Goal: Task Accomplishment & Management: Complete application form

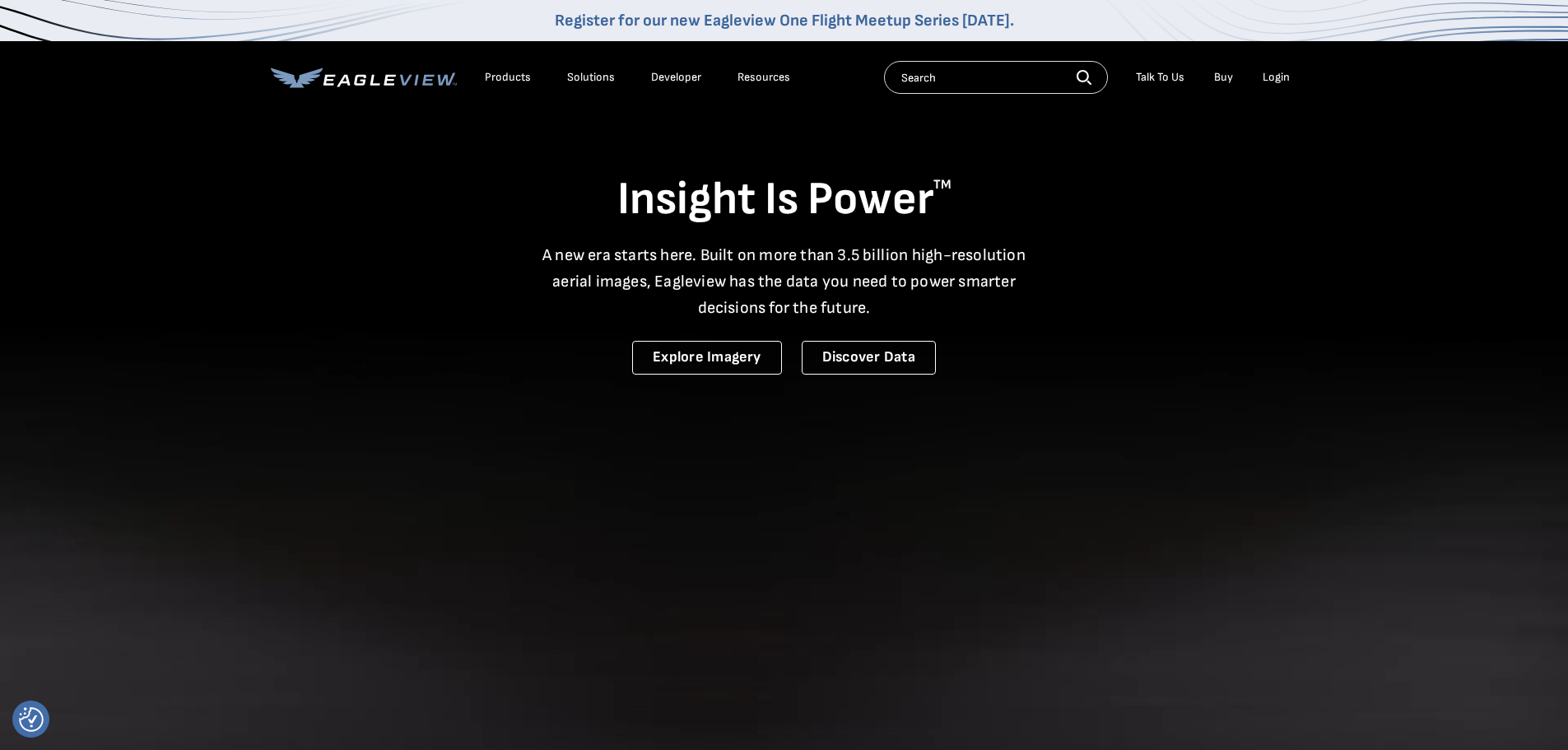
click at [1175, 76] on div "Talk To Us" at bounding box center [1160, 77] width 49 height 15
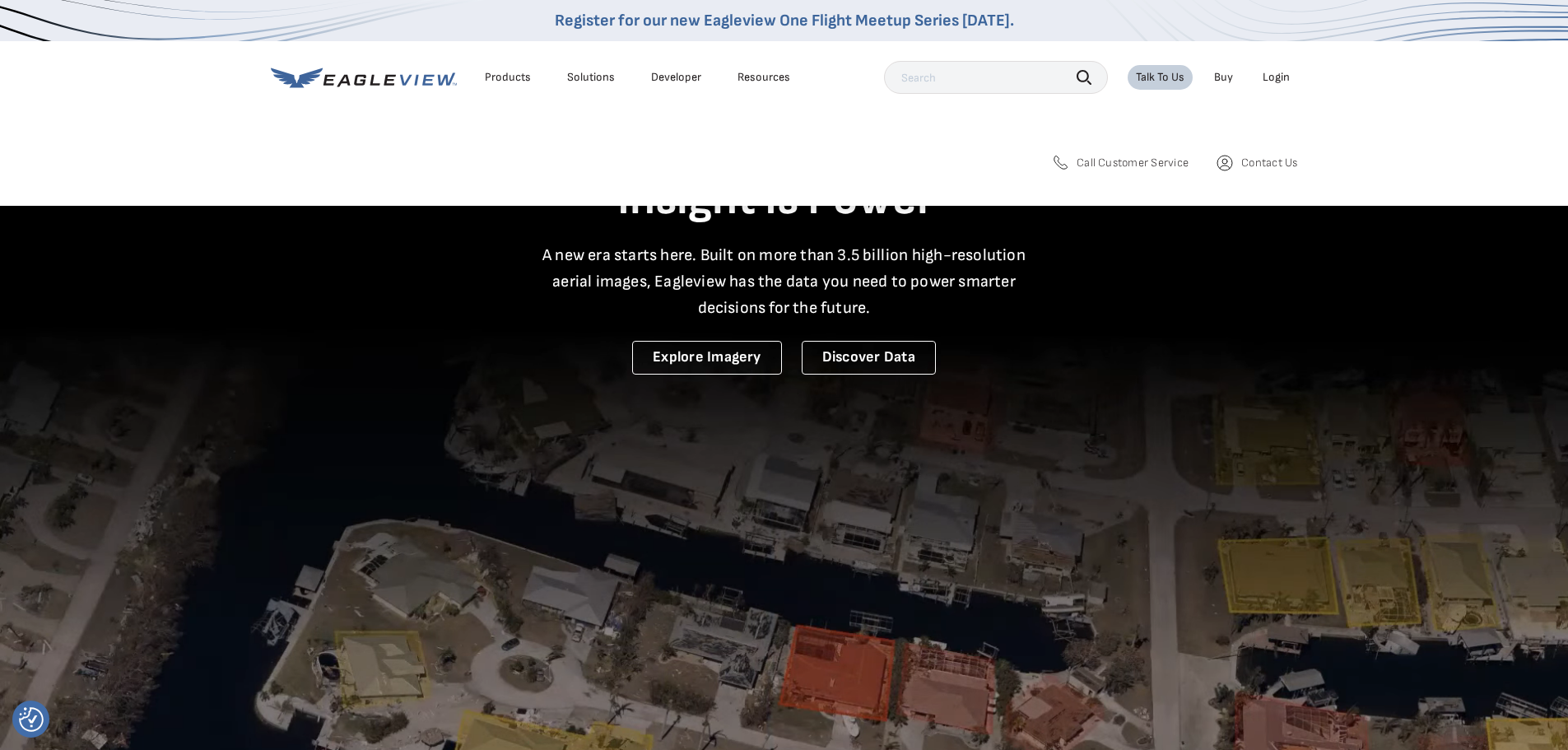
click at [1258, 162] on span "Contact Us" at bounding box center [1268, 163] width 56 height 15
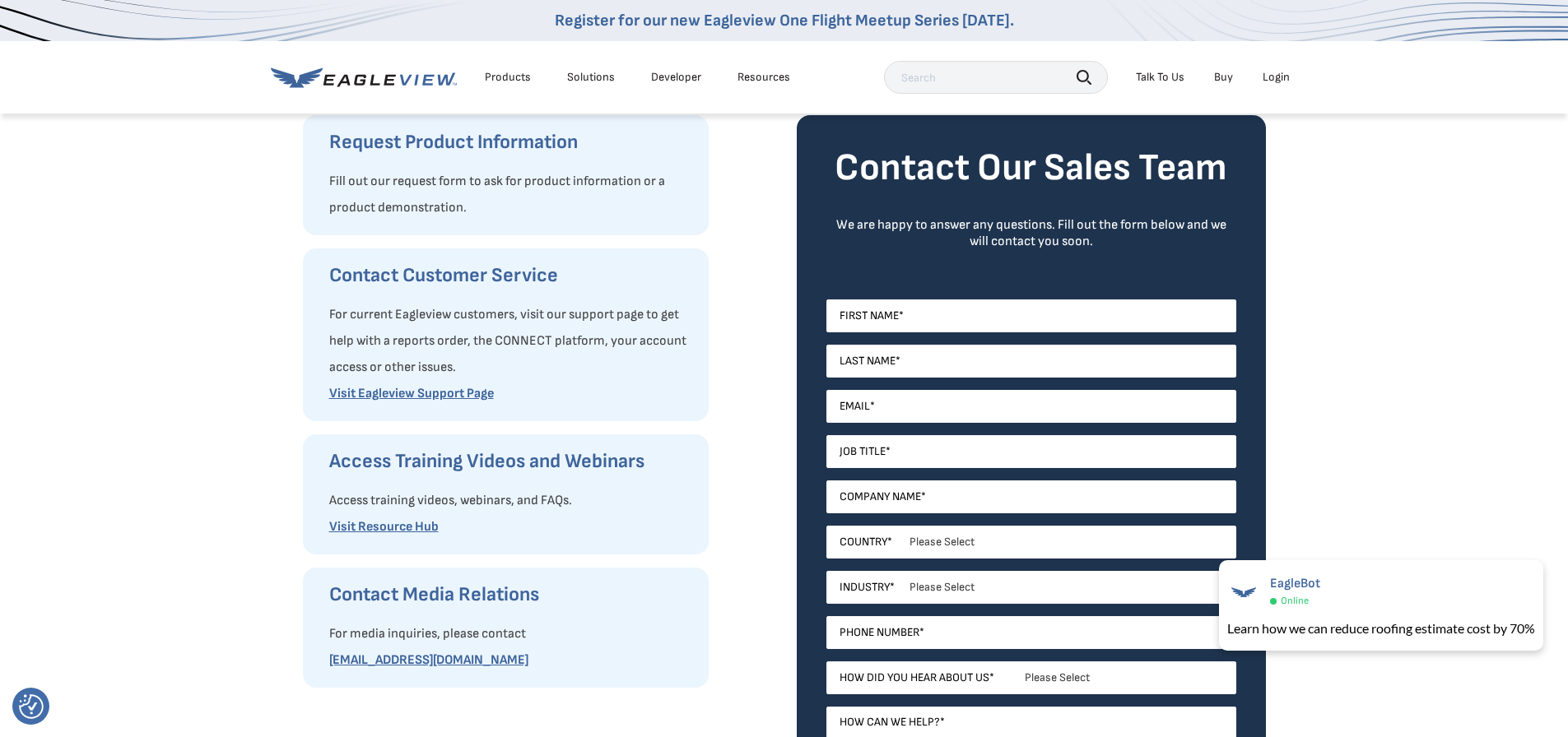
scroll to position [164, 0]
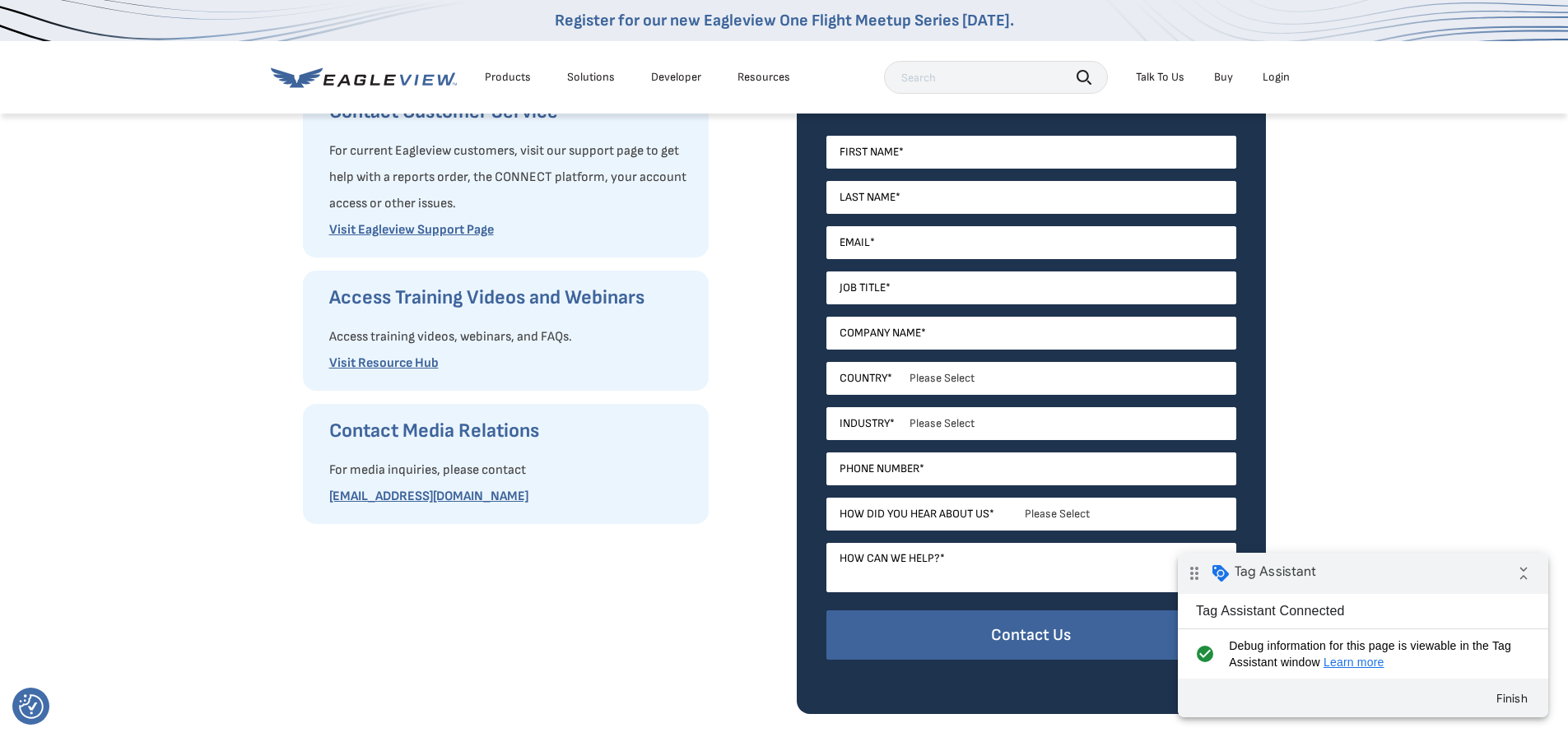
scroll to position [329, 0]
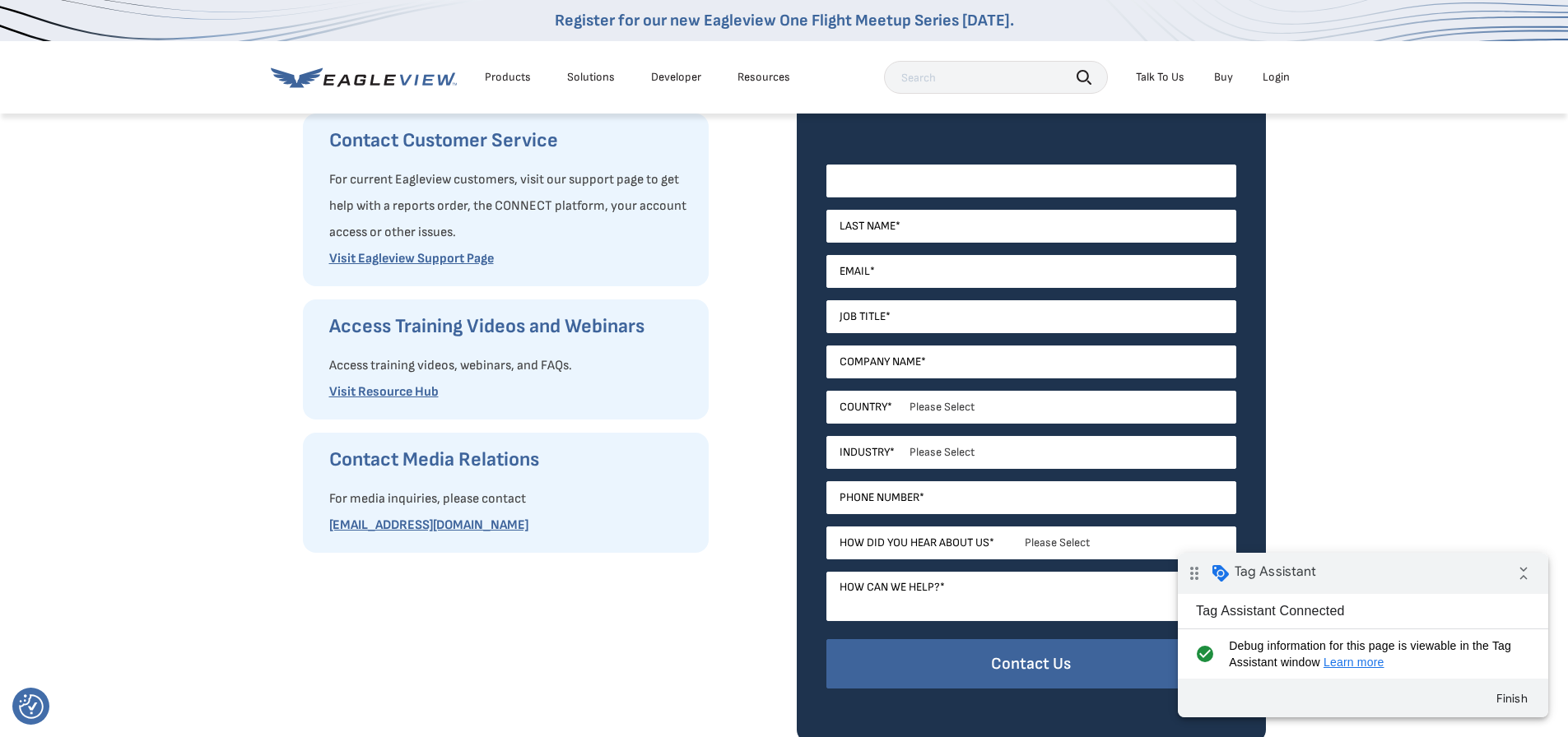
click at [923, 186] on input "First Name *" at bounding box center [1031, 180] width 410 height 33
type input "[PERSON_NAME]"
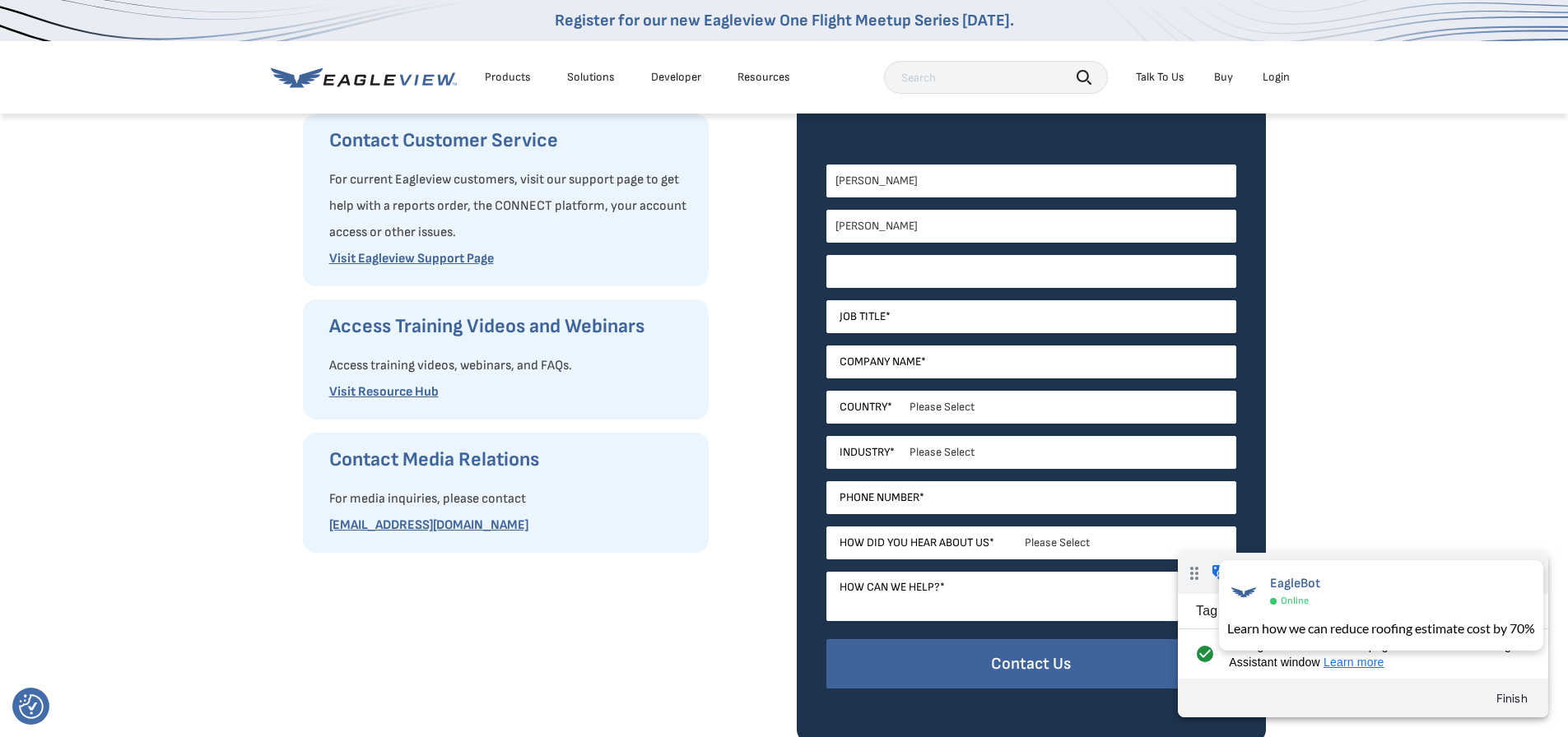
type input "m"
type input "[PERSON_NAME][EMAIL_ADDRESS][DOMAIN_NAME]"
type input "paid lead"
type input "t201"
select select "[GEOGRAPHIC_DATA]"
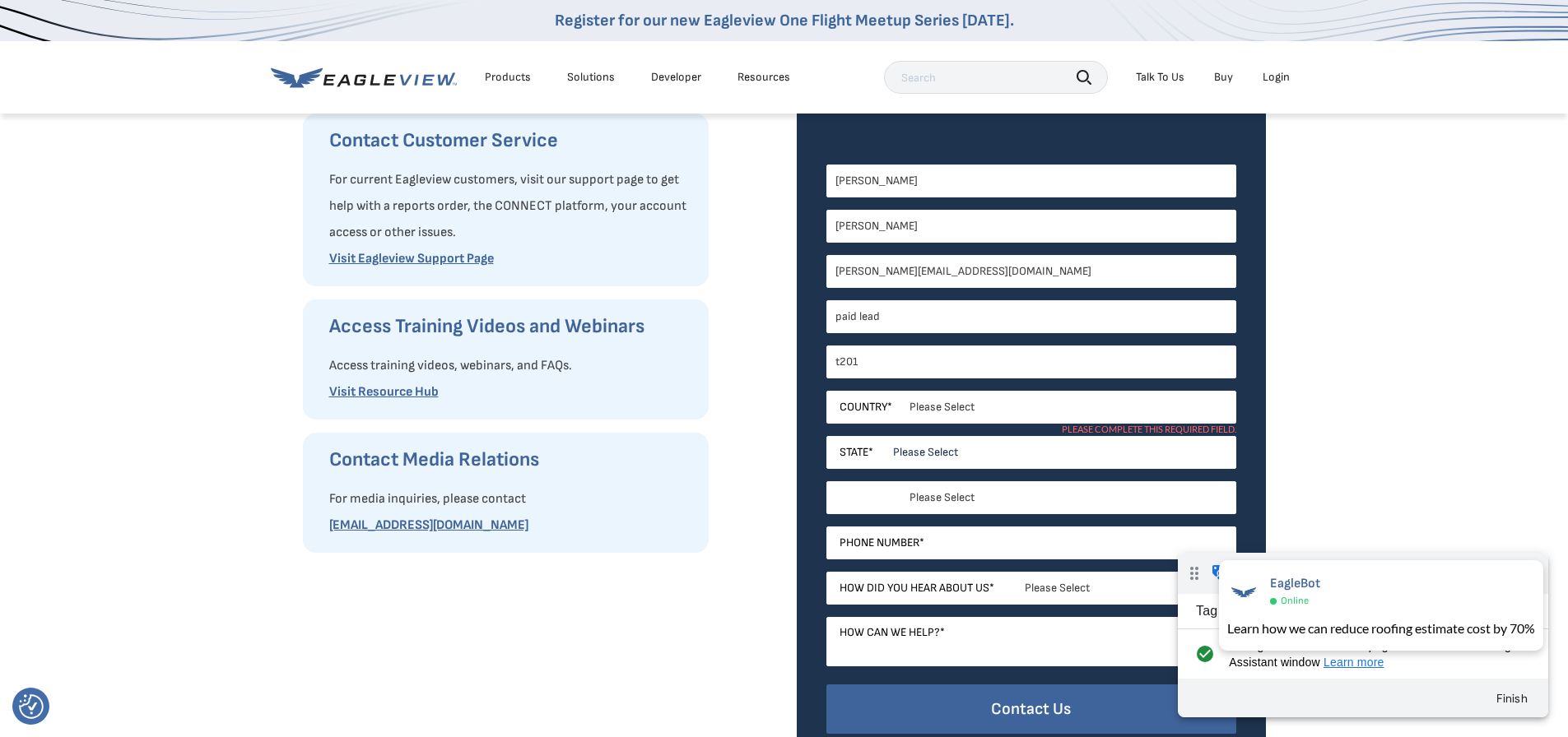
select select "Insurance"
click at [910, 454] on select "Please Select Alabama Alaska Alberta Arizona Arkansas British Columbia Californ…" at bounding box center [1031, 452] width 410 height 33
select select "Illinois"
click at [826, 436] on select "Please Select Alabama Alaska Alberta Arizona Arkansas British Columbia Californ…" at bounding box center [1031, 452] width 410 height 33
click at [940, 543] on input "Phone Number *" at bounding box center [1031, 542] width 410 height 33
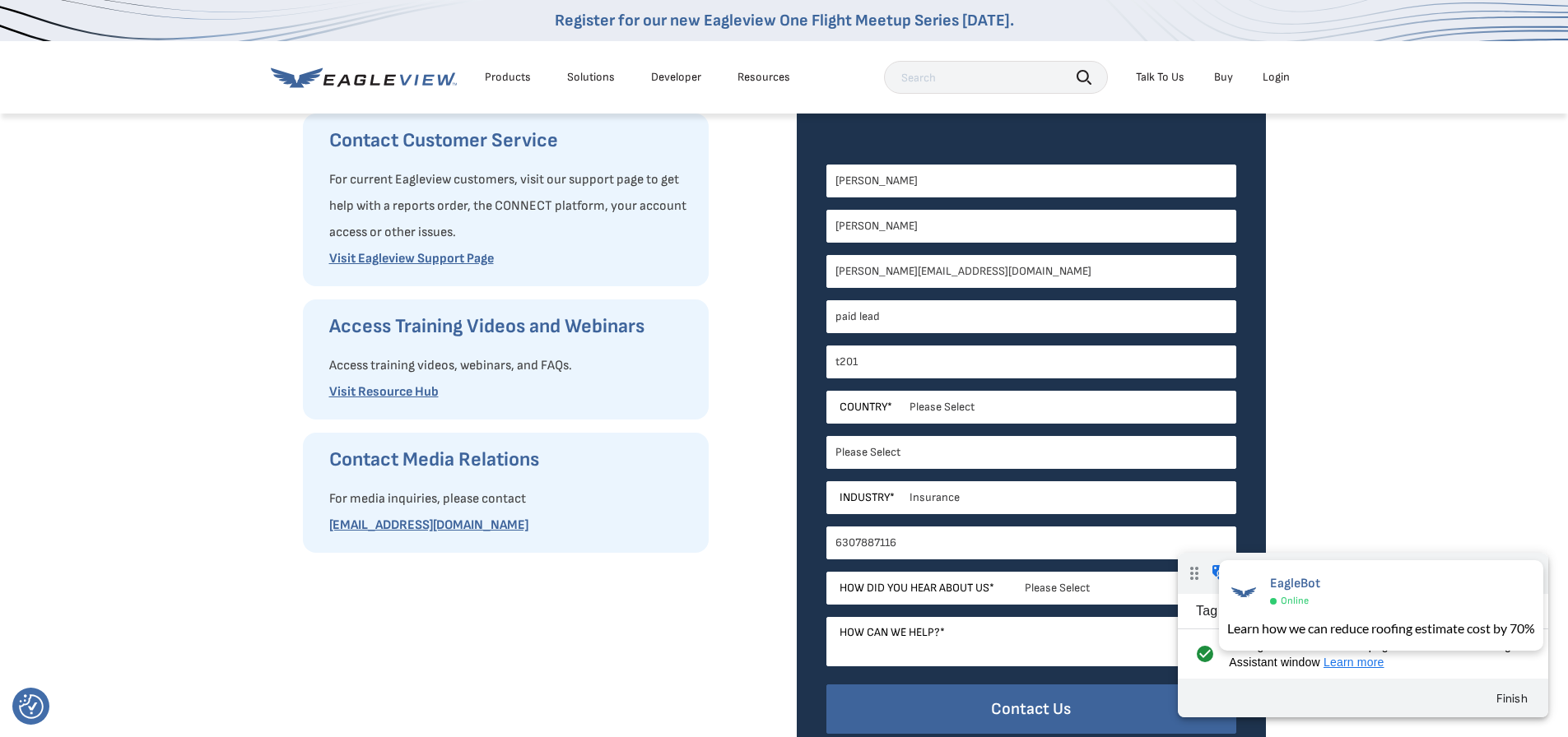
type input "6307887116"
click at [916, 585] on select "Please Select Search Engine Social Media Word of Mouth Podcast Online Advertise…" at bounding box center [1031, 588] width 410 height 33
select select "Social Media"
click at [826, 572] on select "Please Select Search Engine Social Media Word of Mouth Podcast Online Advertise…" at bounding box center [1031, 588] width 410 height 33
click at [936, 642] on textarea "How can we help? *" at bounding box center [1031, 641] width 410 height 49
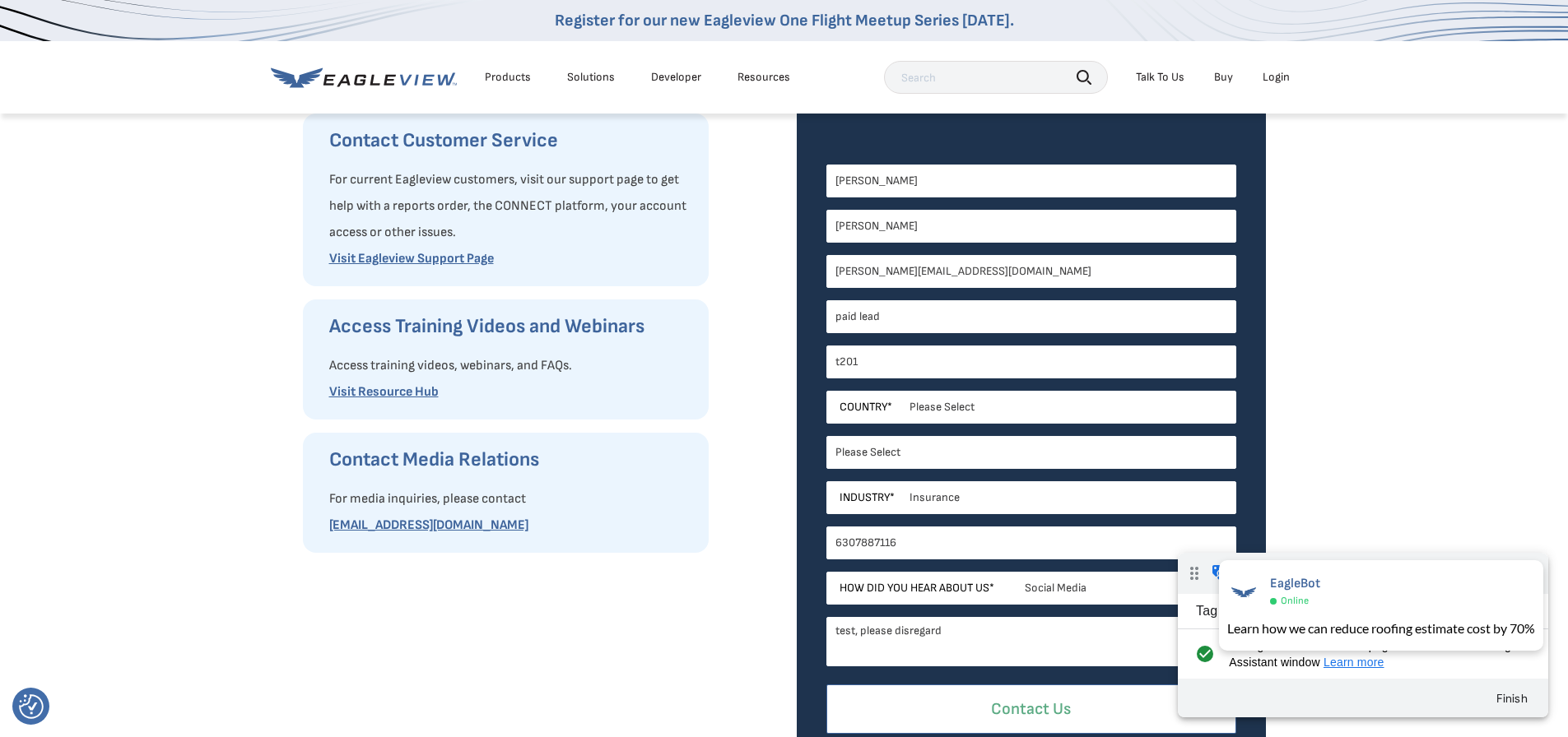
type textarea "test, please disregard"
click at [914, 717] on input "Contact Us" at bounding box center [1031, 709] width 410 height 50
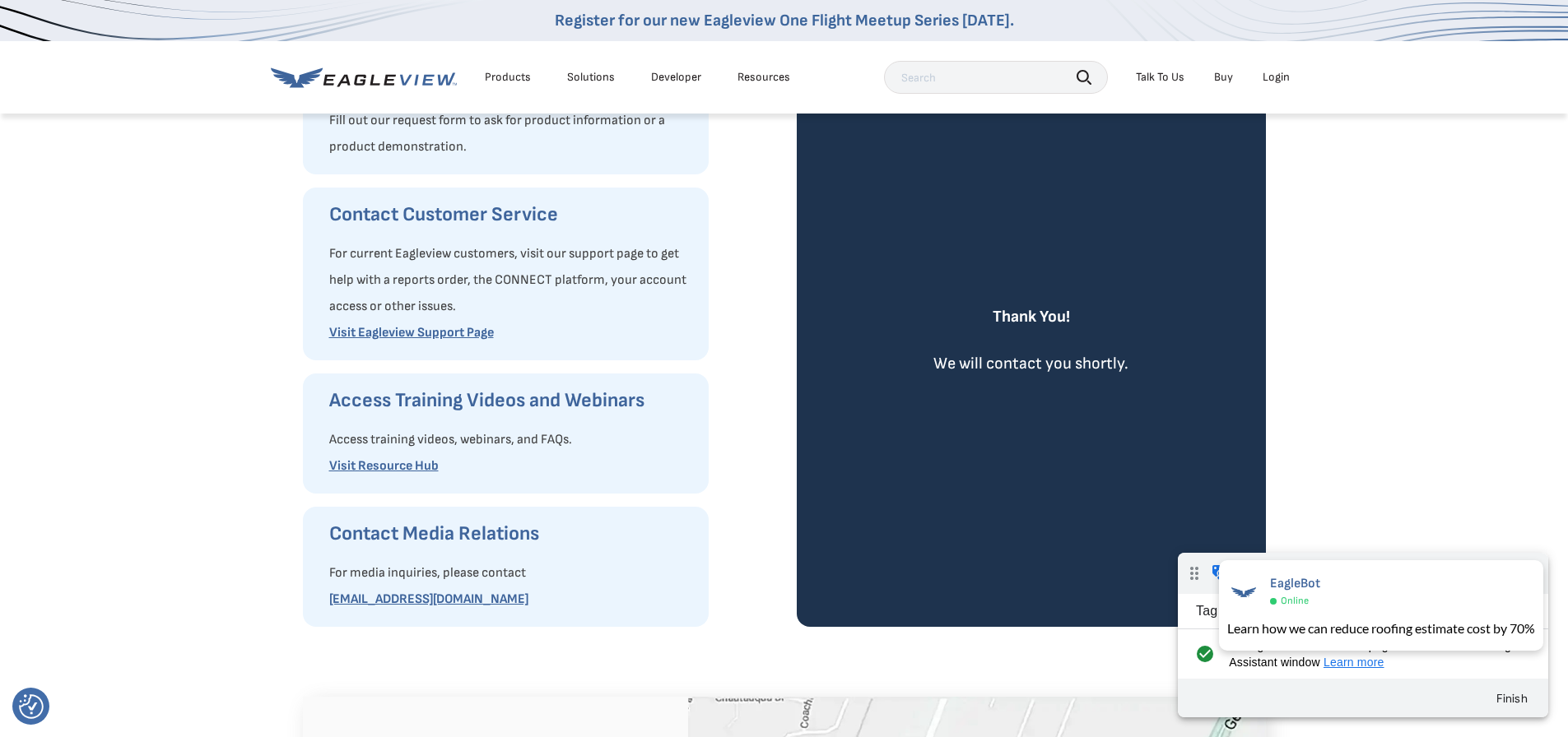
scroll to position [164, 0]
